Goal: Task Accomplishment & Management: Complete application form

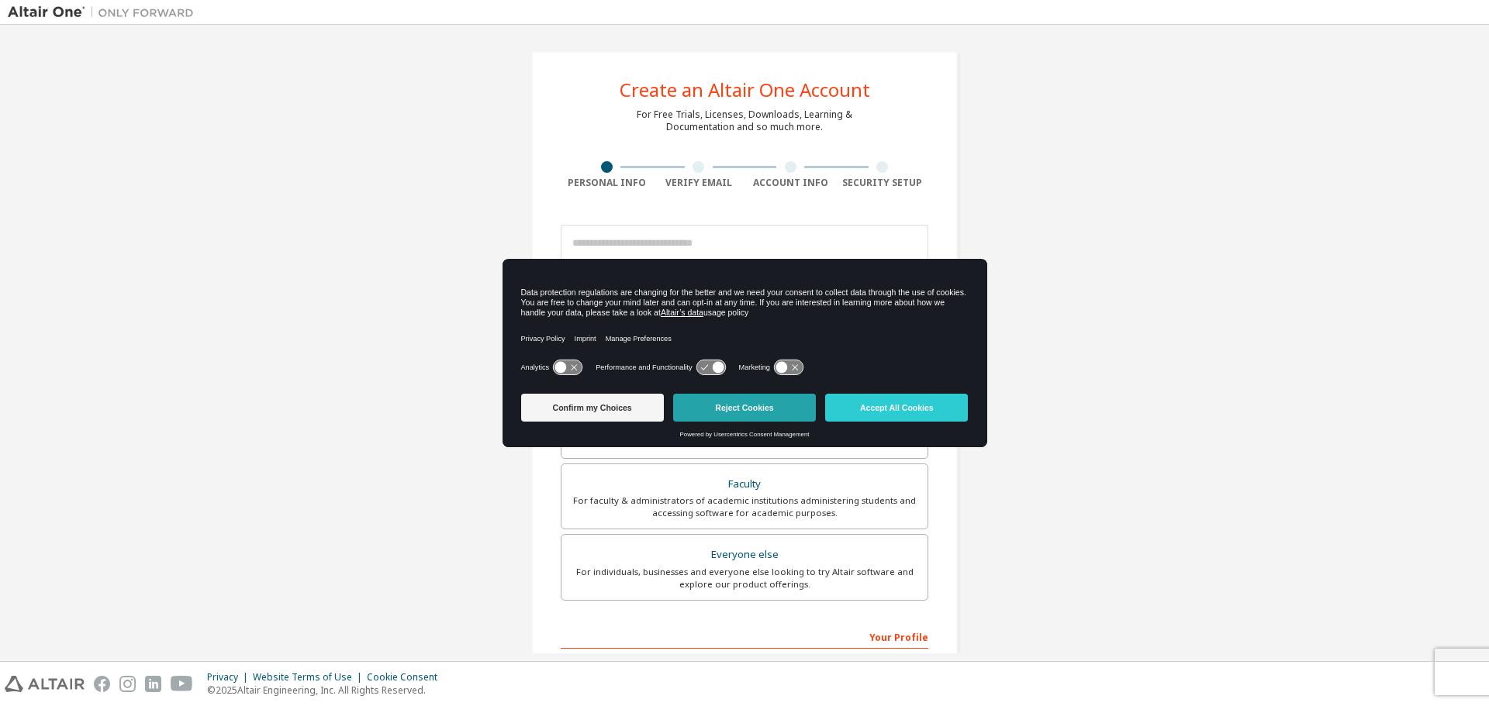
click at [772, 405] on button "Reject Cookies" at bounding box center [744, 408] width 143 height 28
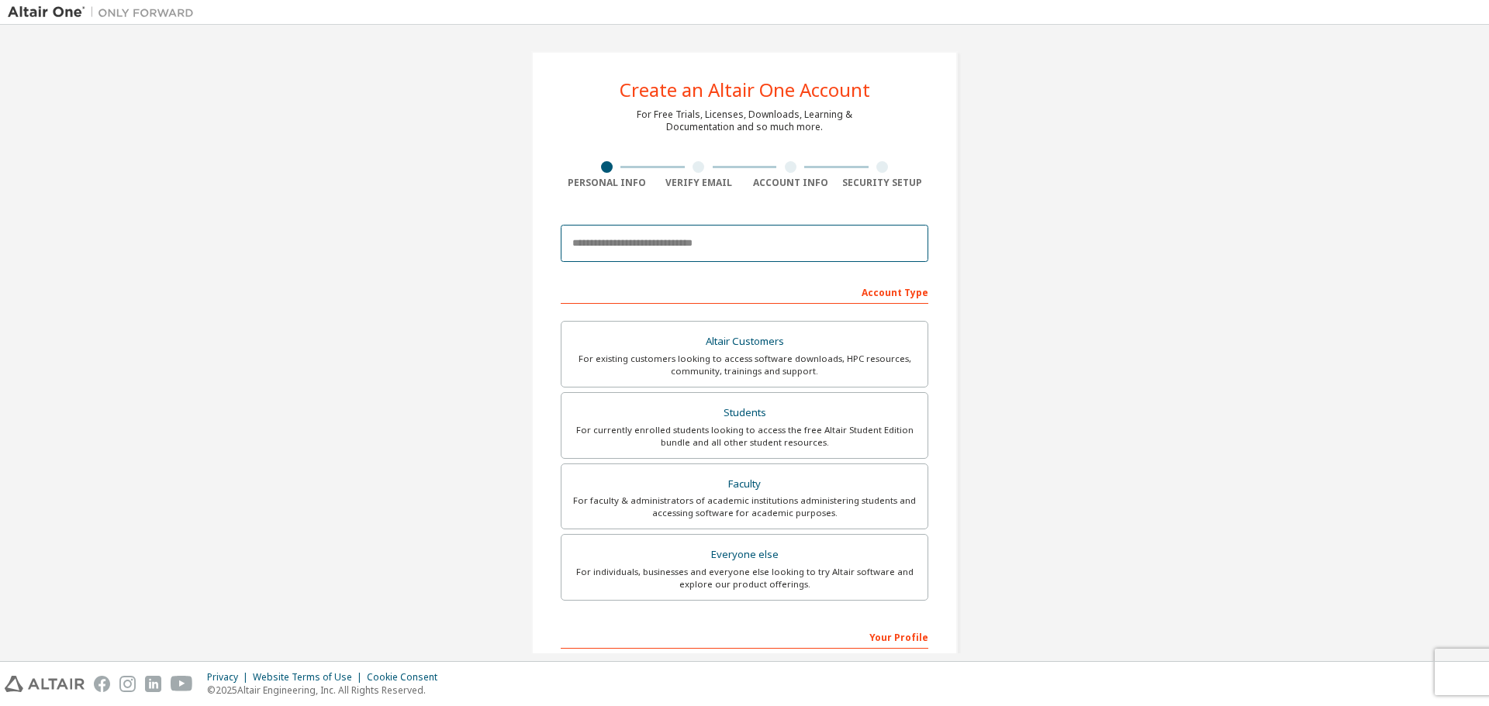
click at [651, 251] on input "email" at bounding box center [744, 243] width 367 height 37
type input "**********"
click at [854, 437] on div "For currently enrolled students looking to access the free Altair Student Editi…" at bounding box center [744, 436] width 347 height 25
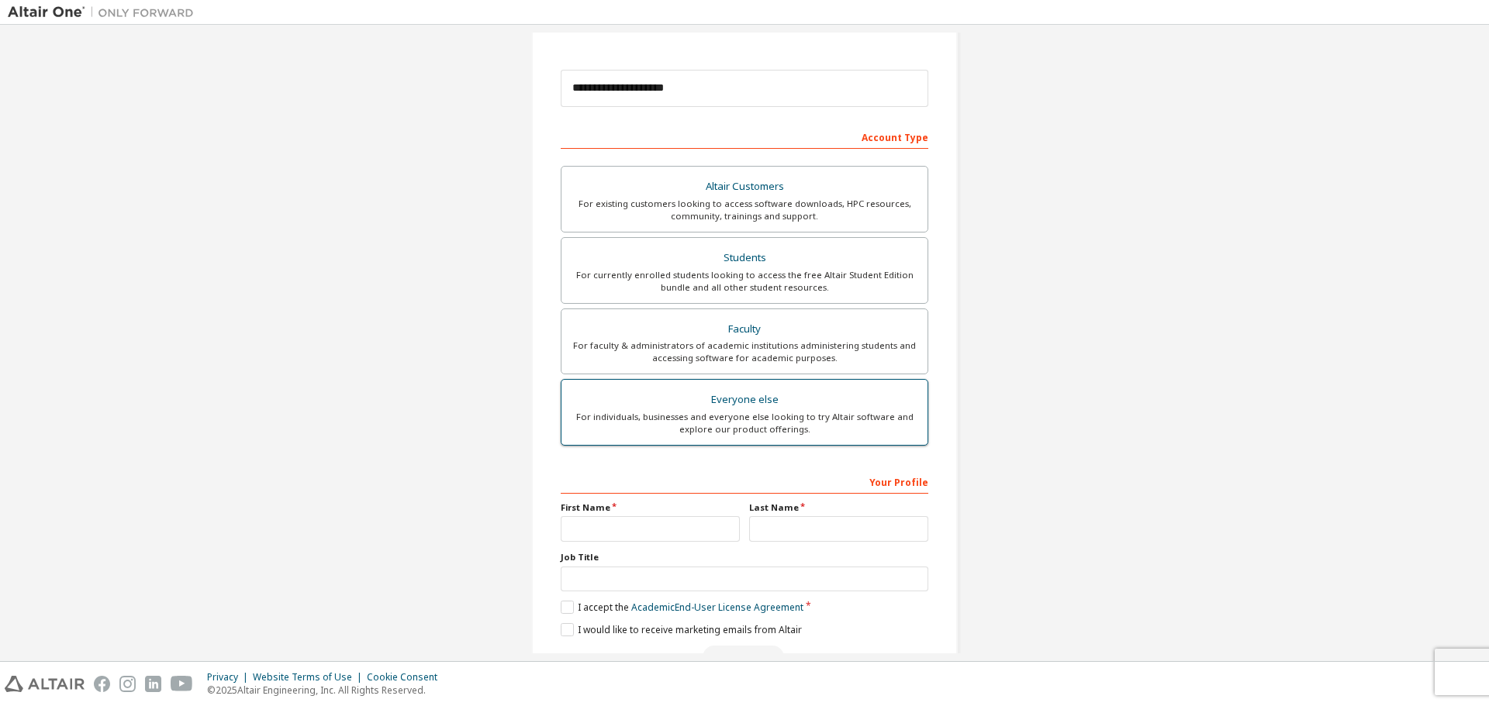
scroll to position [200, 0]
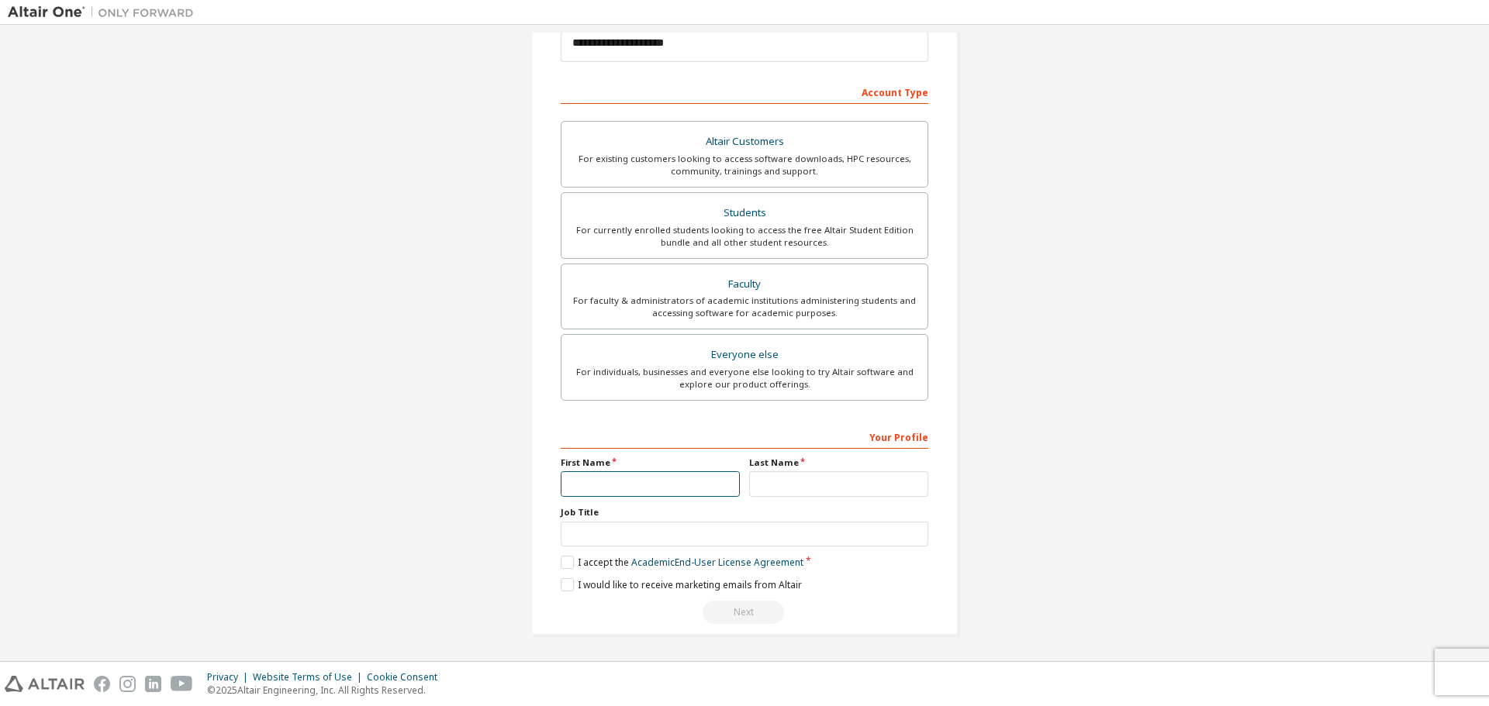
click at [692, 478] on input "text" at bounding box center [650, 484] width 179 height 26
type input "*"
type input "*******"
type input "**"
type input "*"
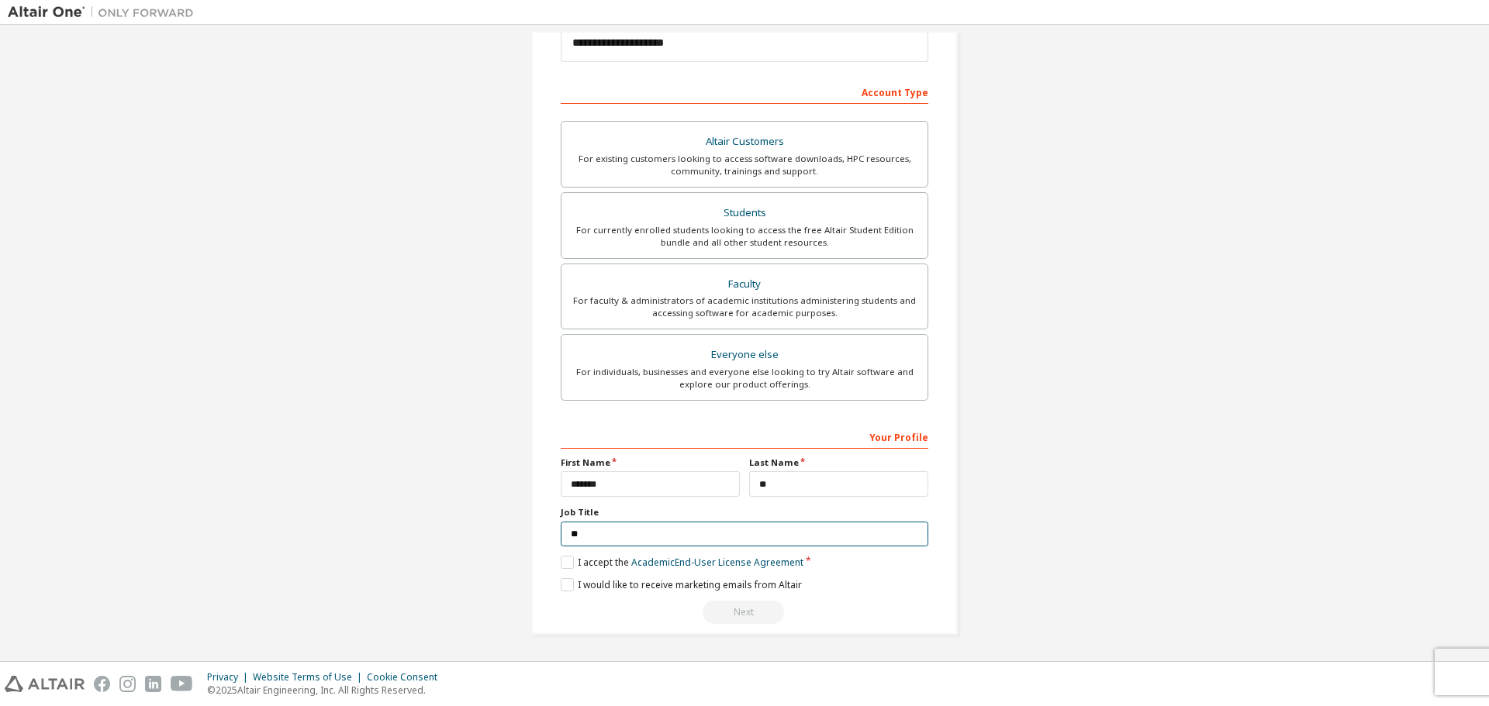
type input "*"
click at [568, 562] on label "I accept the Academic End-User License Agreement" at bounding box center [682, 562] width 243 height 13
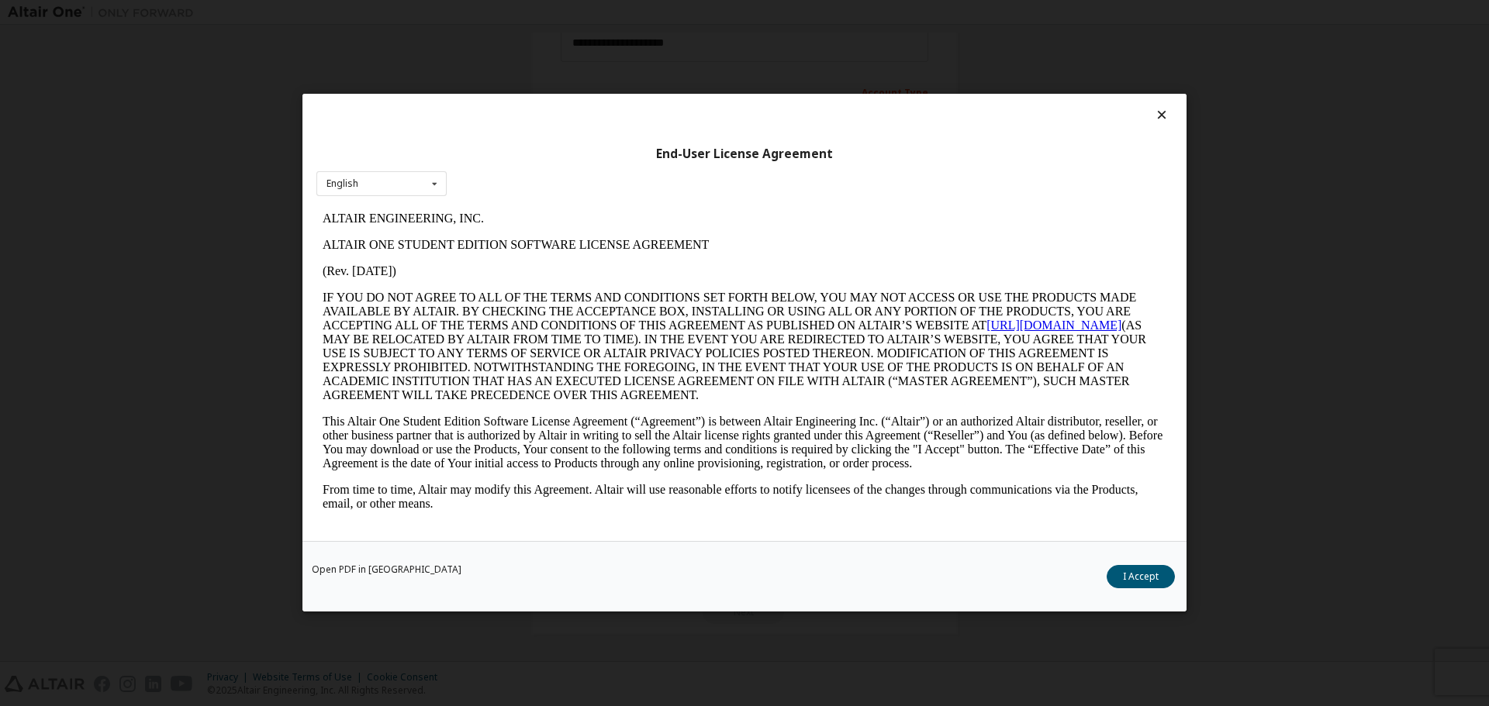
scroll to position [620, 0]
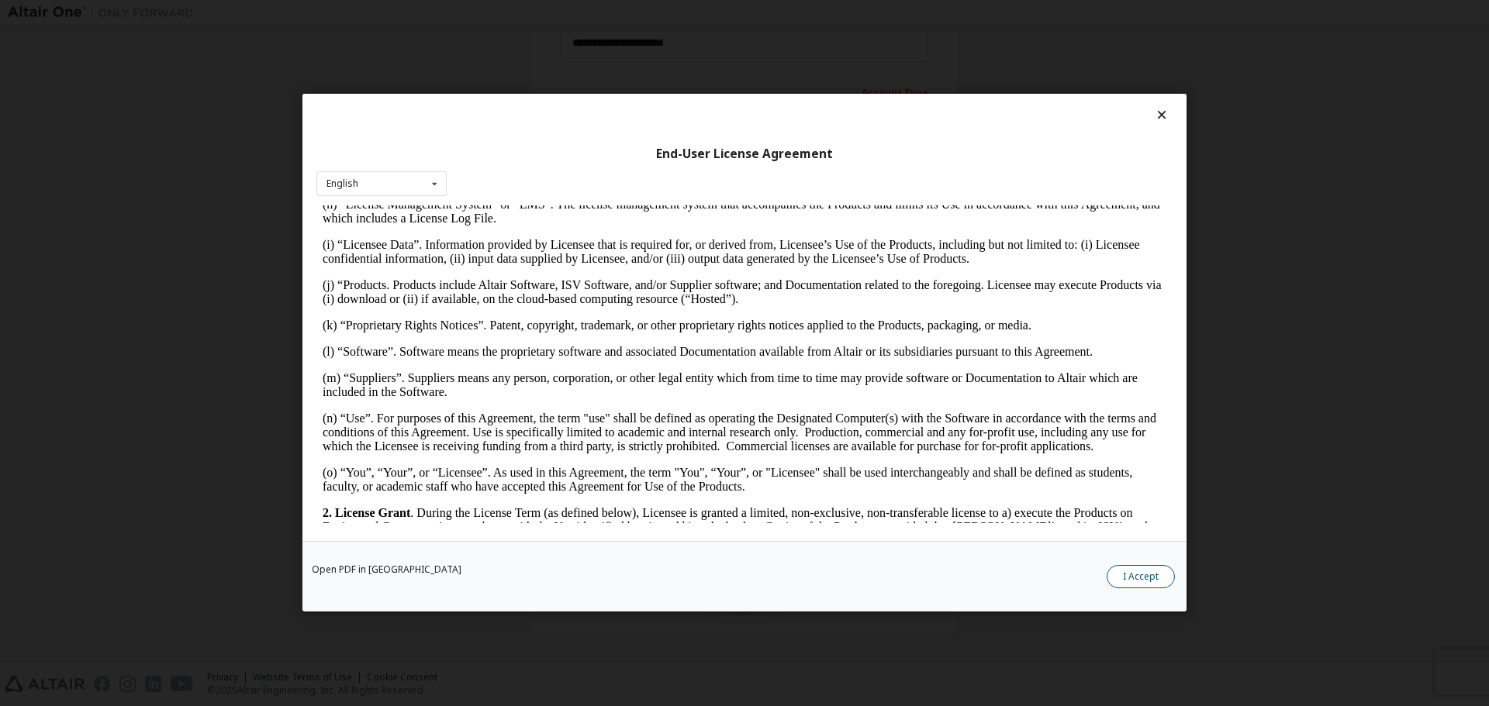
click at [1144, 578] on button "I Accept" at bounding box center [1140, 577] width 68 height 23
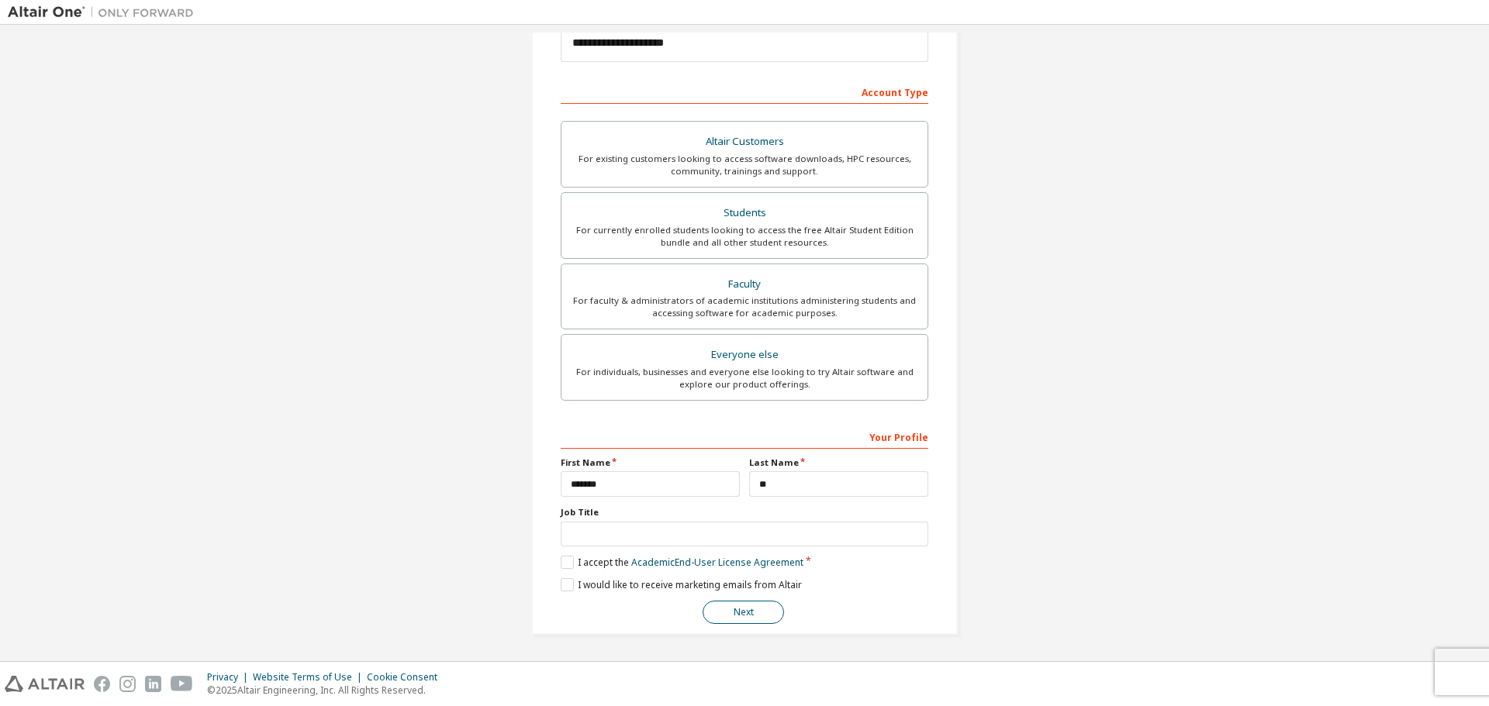
click at [736, 620] on button "Next" at bounding box center [742, 612] width 81 height 23
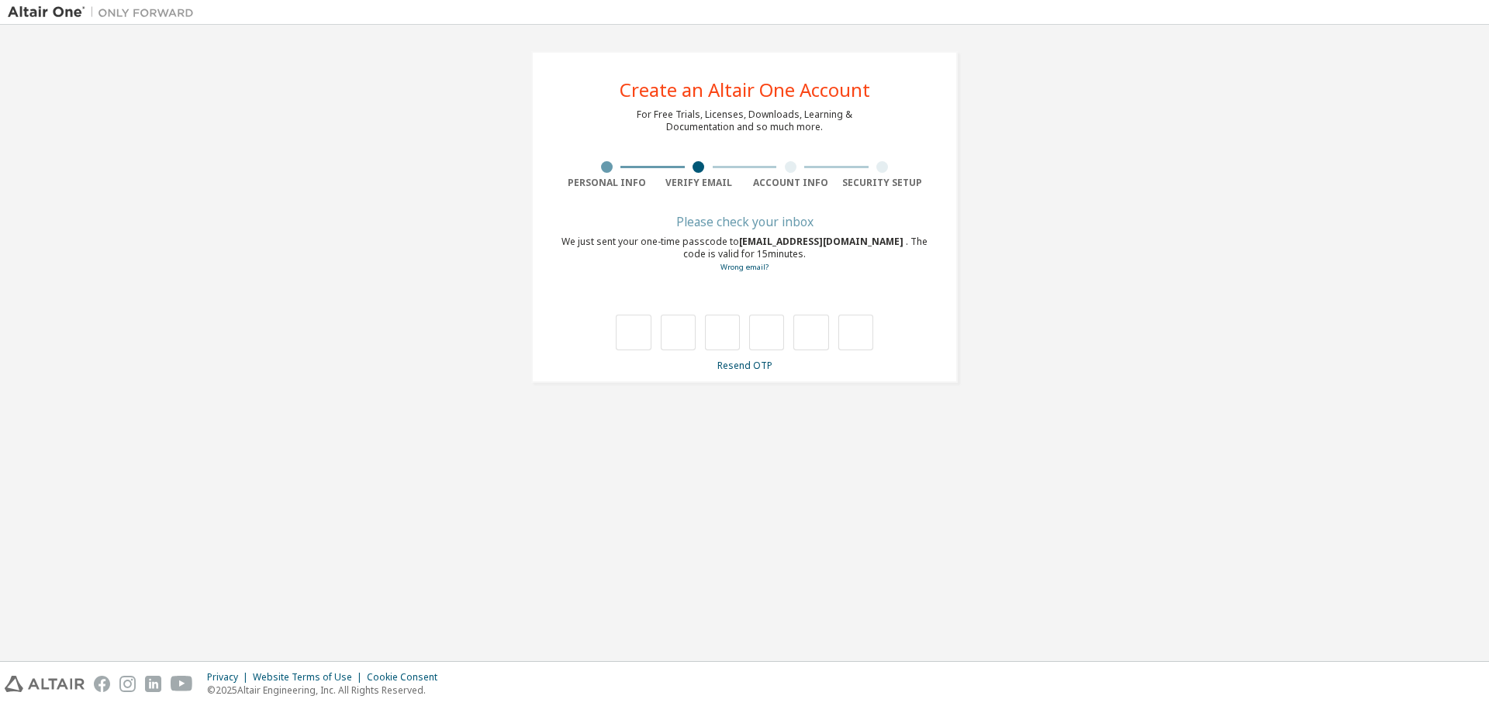
type input "*"
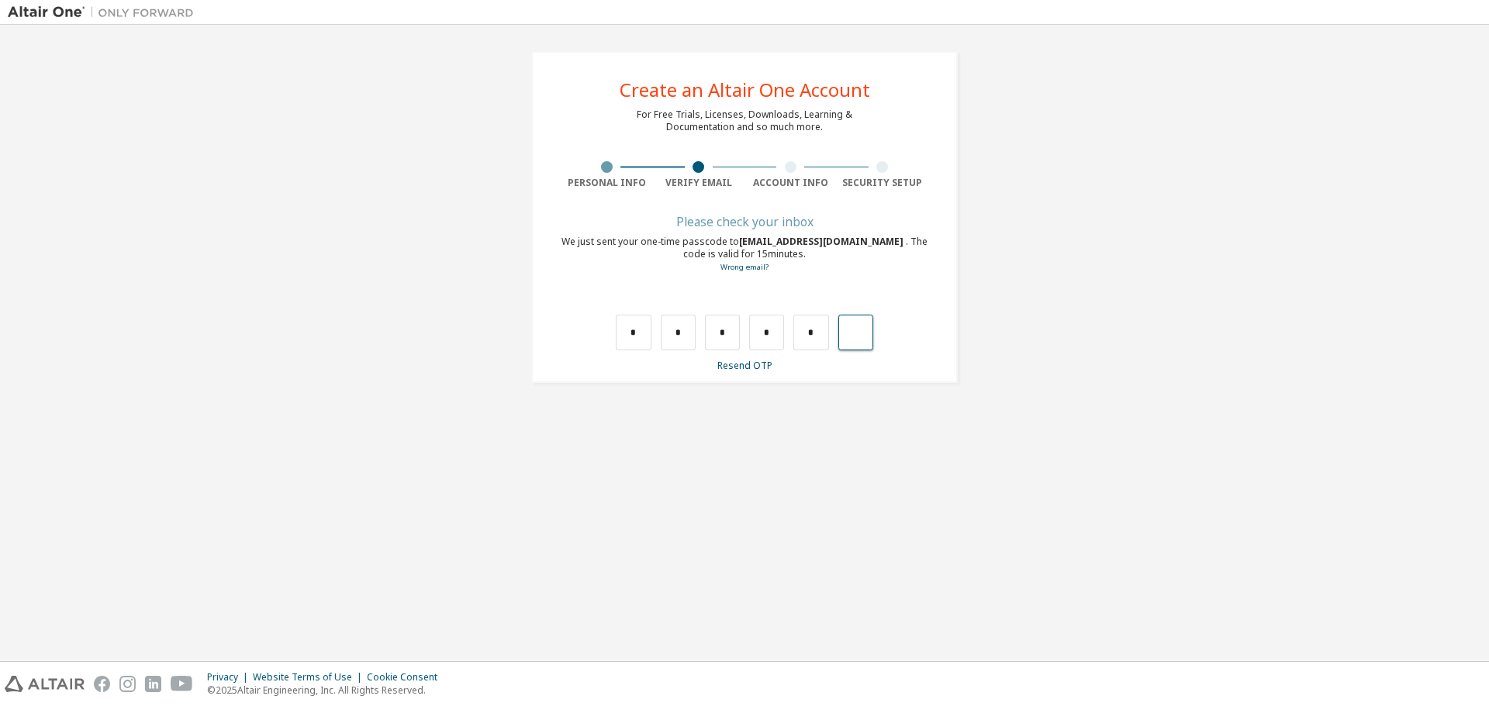
type input "*"
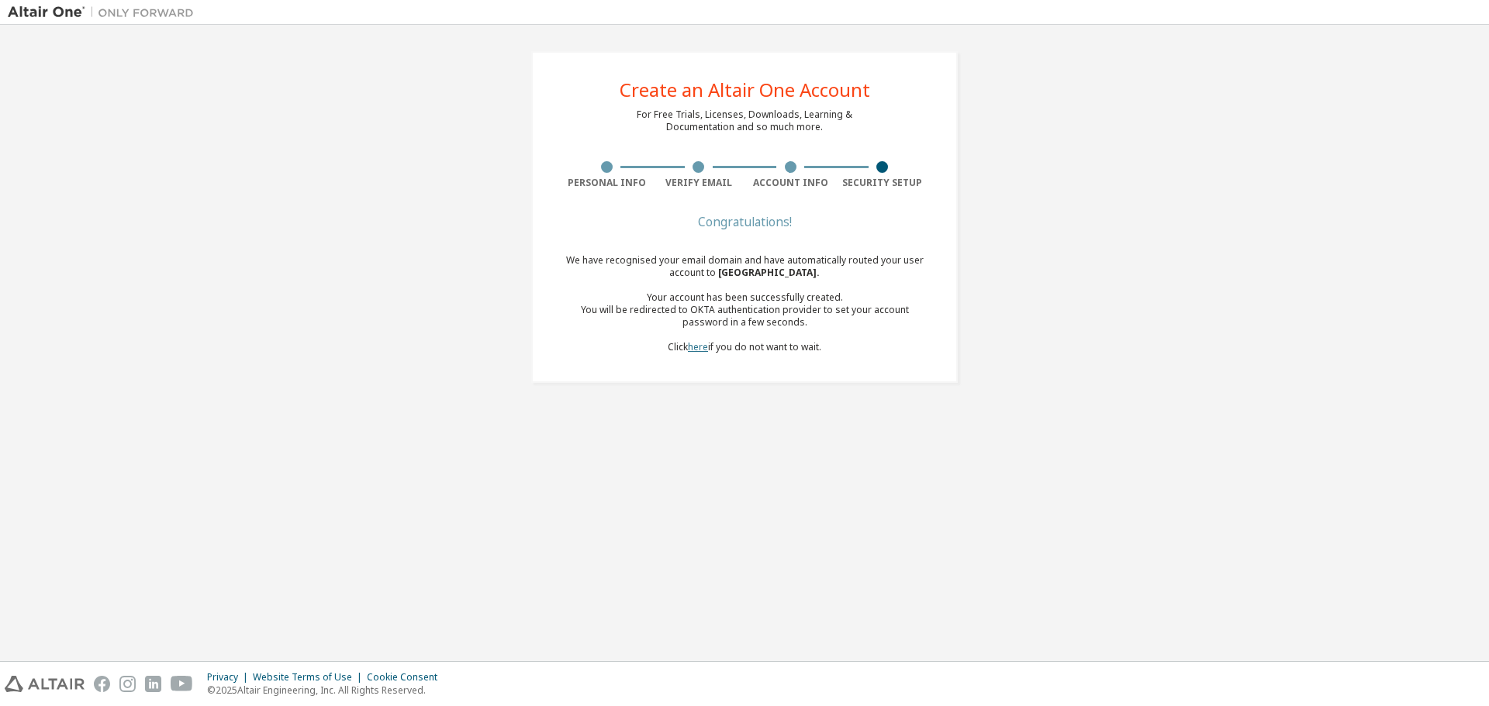
click at [697, 348] on link "here" at bounding box center [698, 346] width 20 height 13
